Goal: Task Accomplishment & Management: Manage account settings

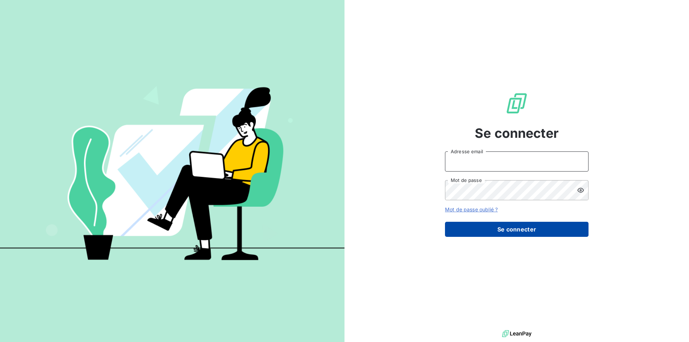
type input "[EMAIL_ADDRESS][DOMAIN_NAME]"
click at [531, 229] on button "Se connecter" at bounding box center [517, 229] width 144 height 15
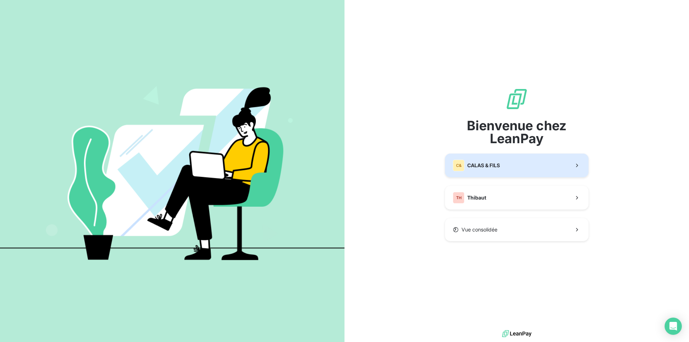
click at [478, 167] on span "CALAS & FILS" at bounding box center [483, 165] width 33 height 7
